Goal: Complete application form

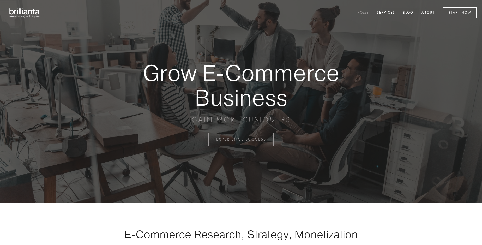
scroll to position [1368, 0]
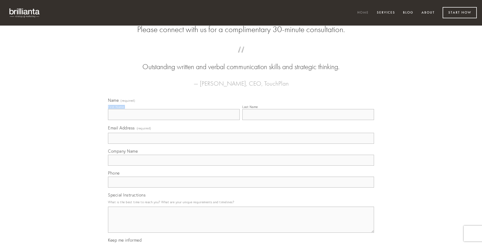
type input "Ginger Hand"
click at [308, 120] on input "Last Name" at bounding box center [308, 114] width 132 height 11
type input "Ginger Hand"
click at [241, 144] on input "Email Address (required)" at bounding box center [241, 138] width 266 height 11
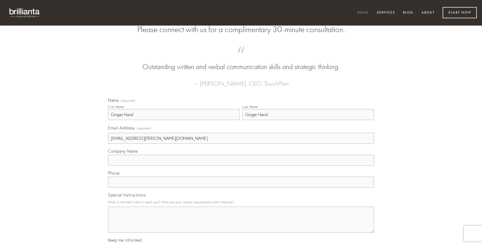
type input "[EMAIL_ADDRESS][PERSON_NAME][DOMAIN_NAME]"
click at [241, 166] on input "Company Name" at bounding box center [241, 160] width 266 height 11
type input "celer"
click at [241, 188] on input "text" at bounding box center [241, 182] width 266 height 11
click at [241, 224] on textarea "Special Instructions" at bounding box center [241, 220] width 266 height 26
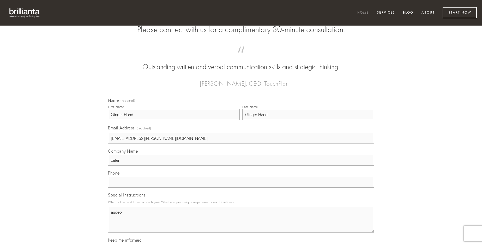
type textarea "audeo"
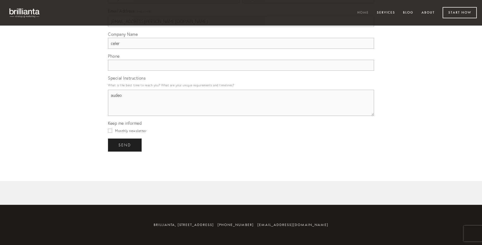
click at [125, 145] on span "send" at bounding box center [124, 145] width 13 height 5
